Goal: Find specific page/section: Find specific page/section

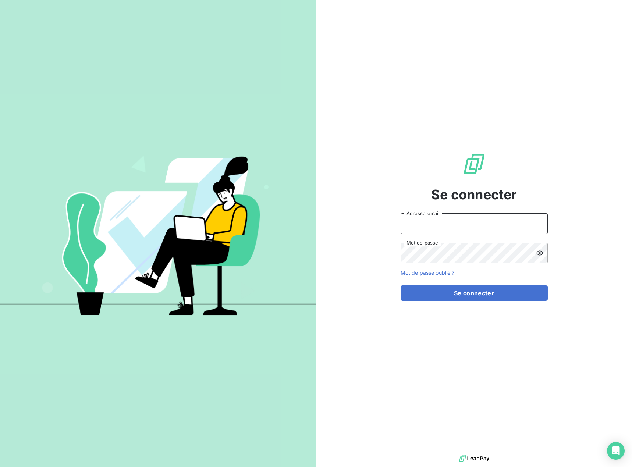
click at [444, 222] on input "Adresse email" at bounding box center [474, 223] width 147 height 21
type input "[EMAIL_ADDRESS][DOMAIN_NAME]"
click at [460, 296] on button "Se connecter" at bounding box center [474, 293] width 147 height 15
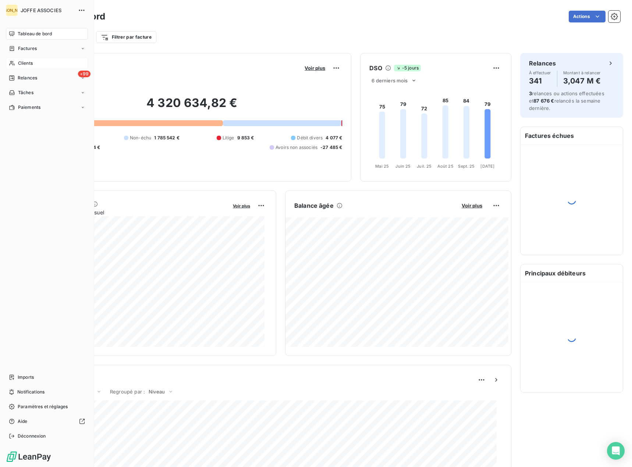
click at [11, 64] on icon at bounding box center [11, 63] width 5 height 5
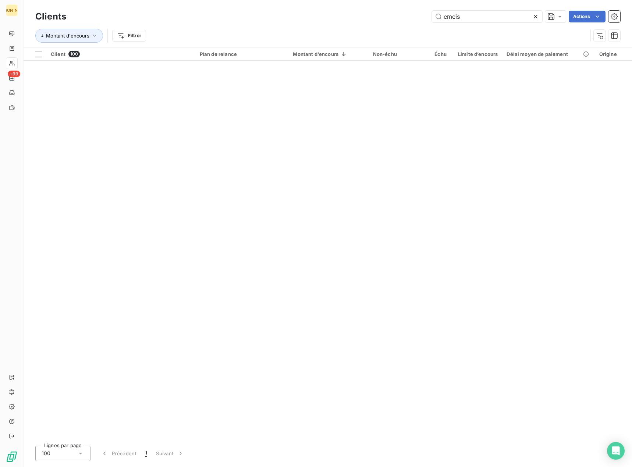
drag, startPoint x: 474, startPoint y: 17, endPoint x: 406, endPoint y: 11, distance: 68.3
click at [406, 11] on div "emeis Actions" at bounding box center [347, 17] width 545 height 12
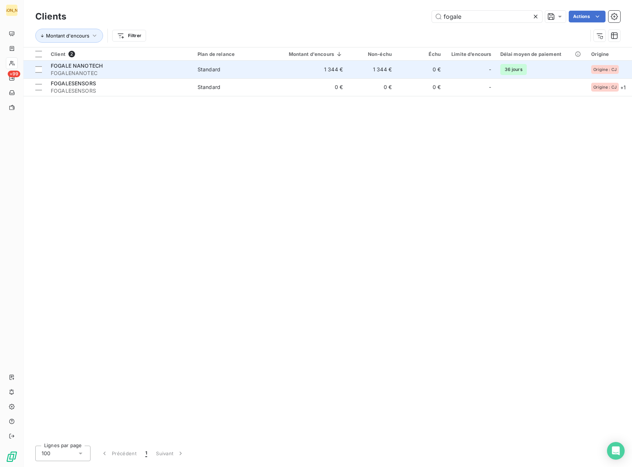
type input "fogale"
click at [379, 68] on td "1 344 €" at bounding box center [371, 70] width 49 height 18
